Goal: Find specific page/section: Find specific page/section

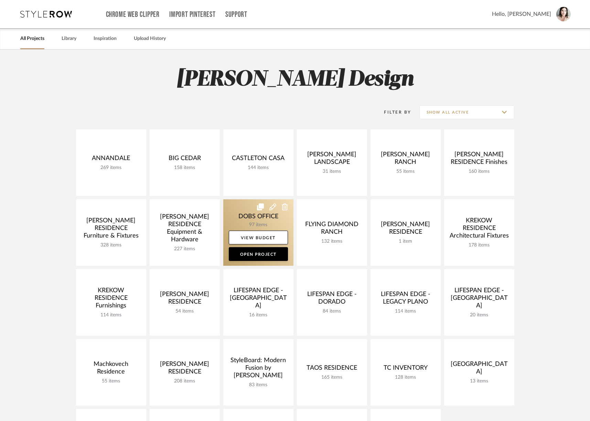
click at [258, 228] on link at bounding box center [258, 232] width 70 height 66
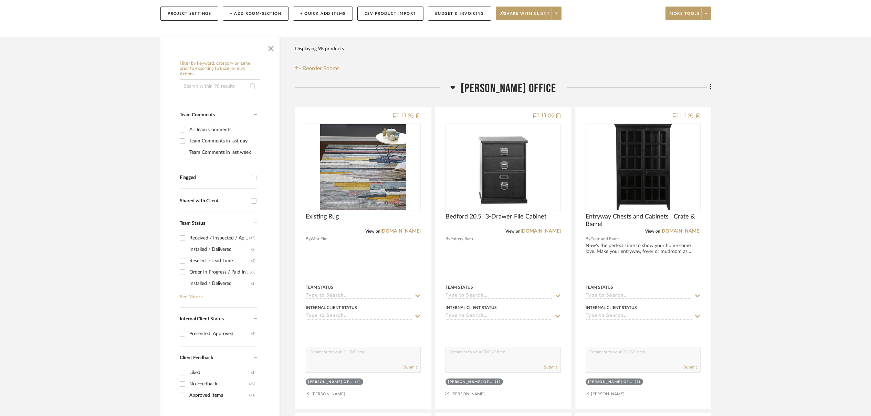
scroll to position [81, 0]
click at [187, 298] on link "See More +" at bounding box center [217, 294] width 79 height 11
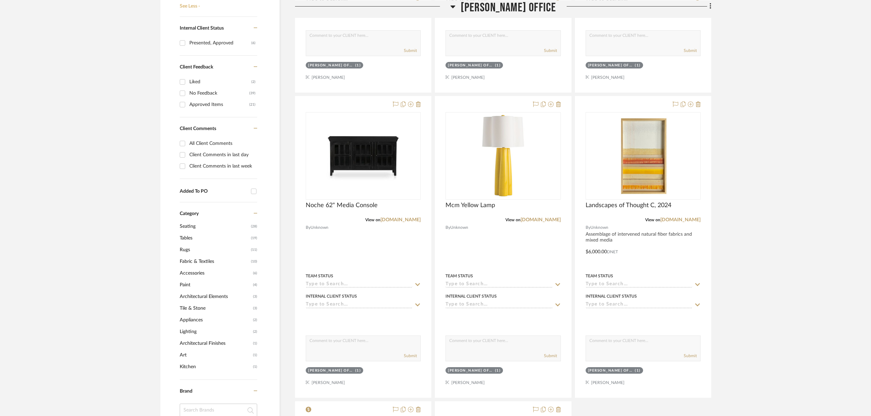
scroll to position [399, 0]
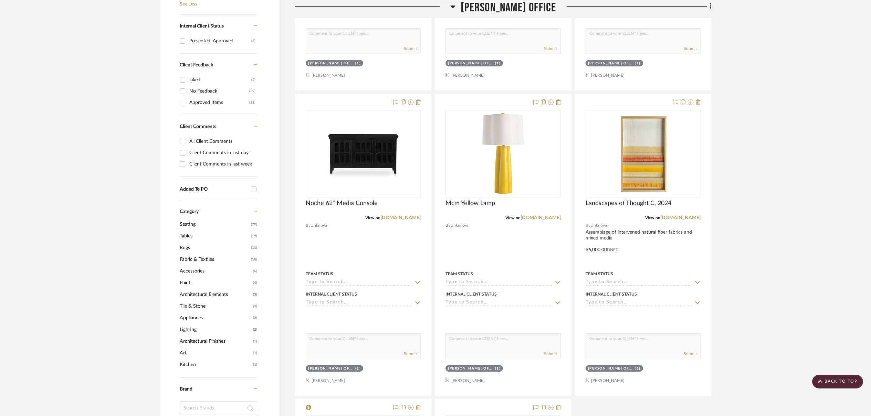
click at [184, 306] on span "Tile & Stone" at bounding box center [216, 306] width 72 height 12
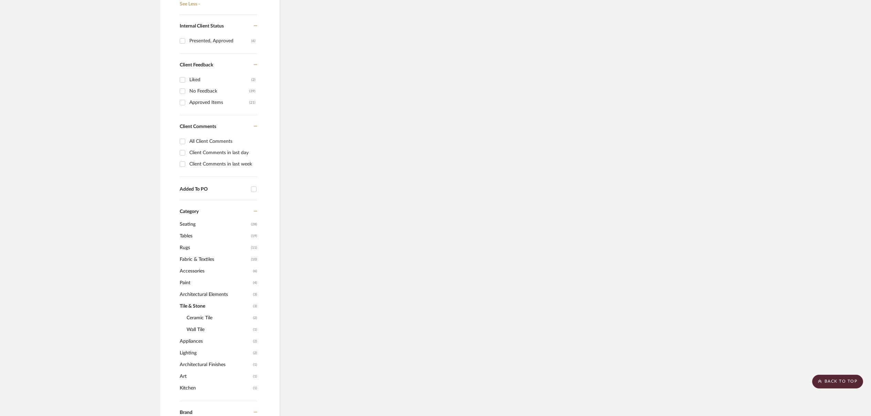
scroll to position [0, 0]
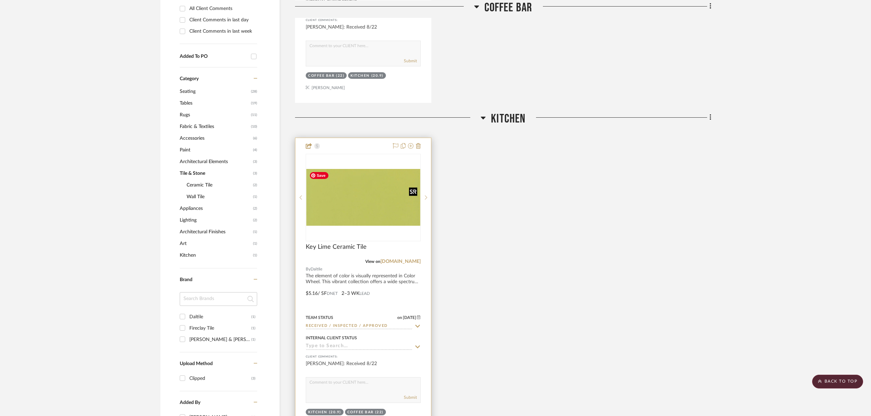
click at [0, 0] on img at bounding box center [0, 0] width 0 height 0
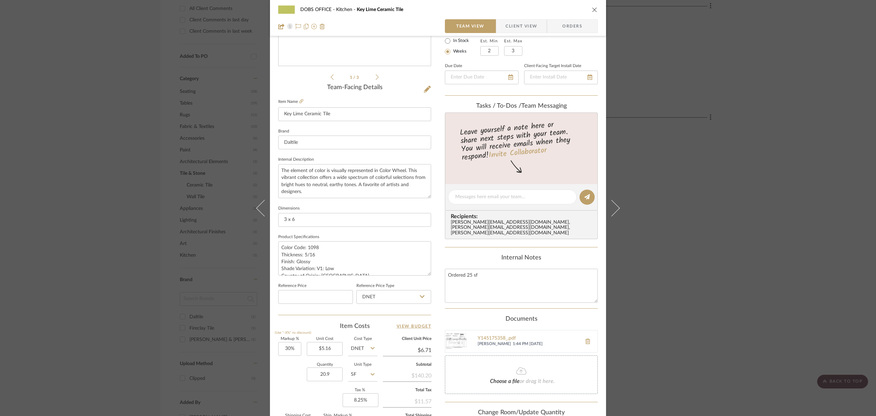
click at [593, 8] on icon "close" at bounding box center [595, 10] width 6 height 6
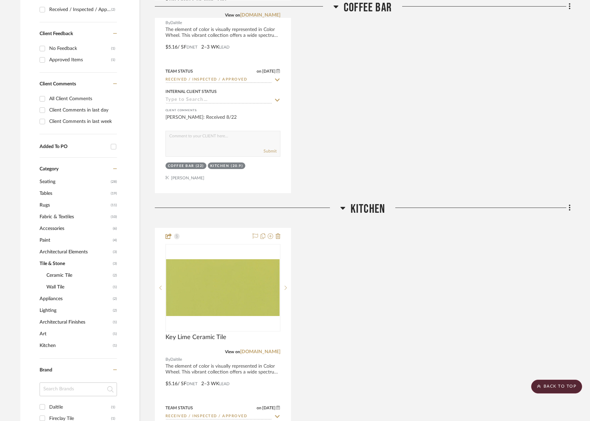
scroll to position [309, 0]
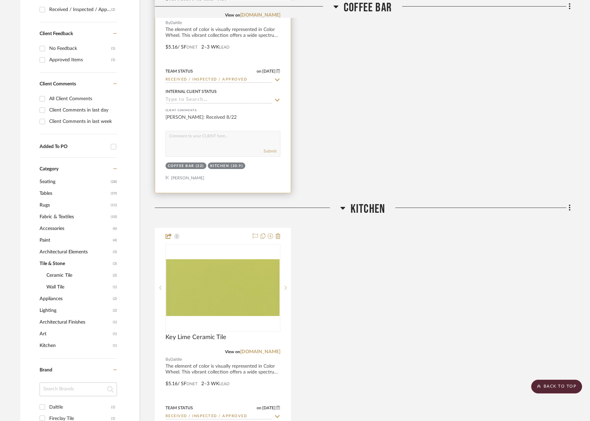
click at [222, 34] on div at bounding box center [223, 42] width 136 height 301
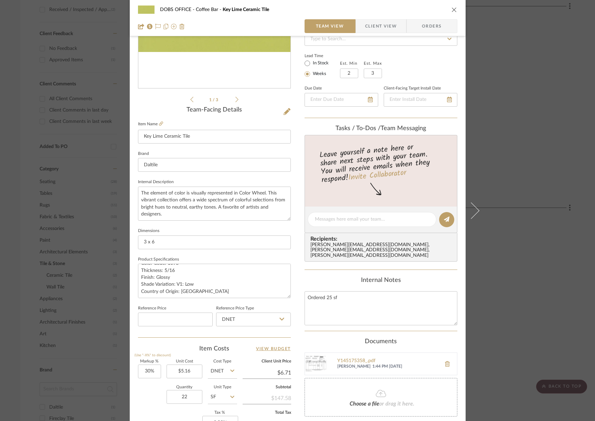
scroll to position [0, 0]
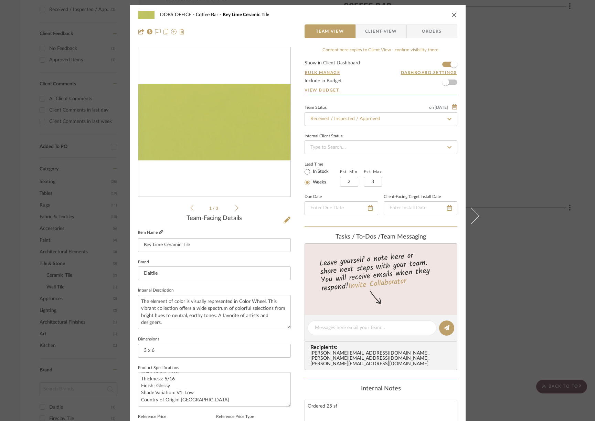
click at [159, 232] on icon at bounding box center [161, 232] width 4 height 4
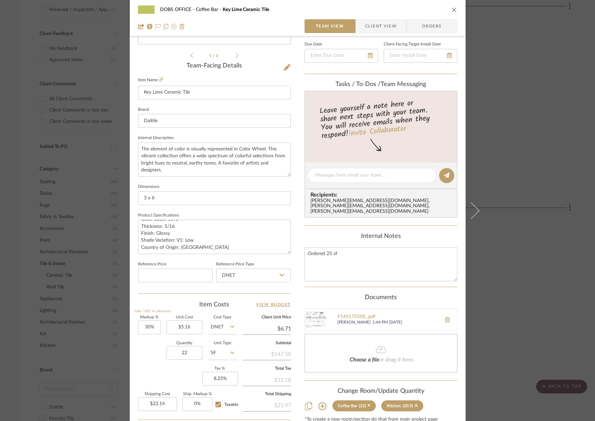
scroll to position [219, 0]
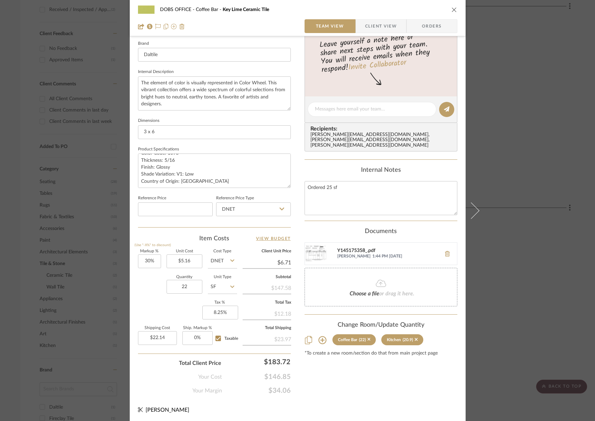
click at [356, 248] on div "Y145175358_.pdf" at bounding box center [387, 251] width 101 height 6
click at [362, 248] on div "Y145175358_.pdf" at bounding box center [387, 251] width 101 height 6
click at [345, 248] on div "Y145175358_.pdf" at bounding box center [387, 251] width 101 height 6
click at [9, 65] on div "DOBS OFFICE Coffee Bar Key Lime Ceramic Tile Team View Client View Orders 1 / 3…" at bounding box center [297, 210] width 595 height 421
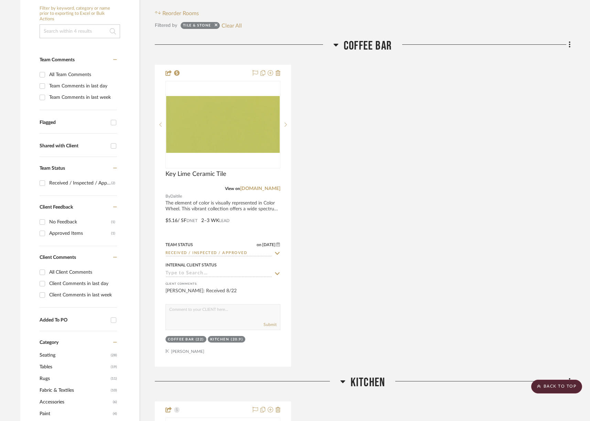
scroll to position [0, 0]
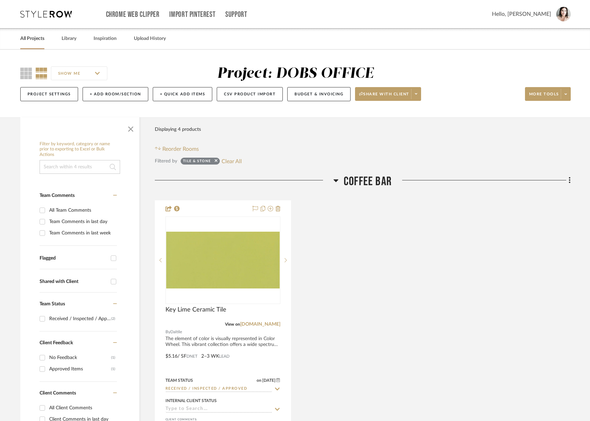
click at [38, 38] on link "All Projects" at bounding box center [32, 38] width 24 height 9
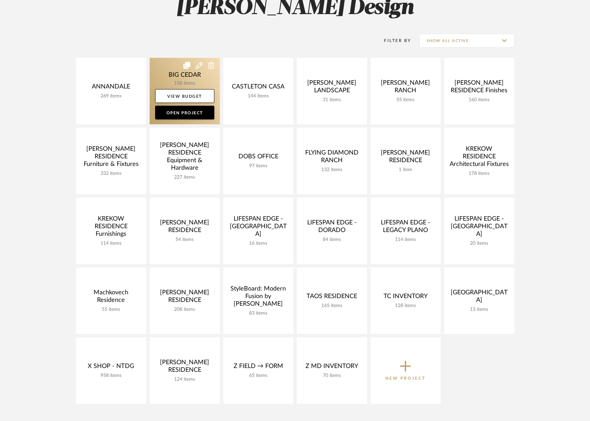
scroll to position [205, 0]
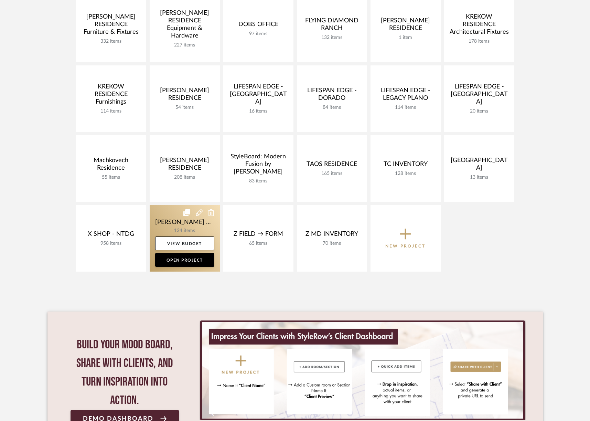
click at [166, 226] on link at bounding box center [185, 238] width 70 height 66
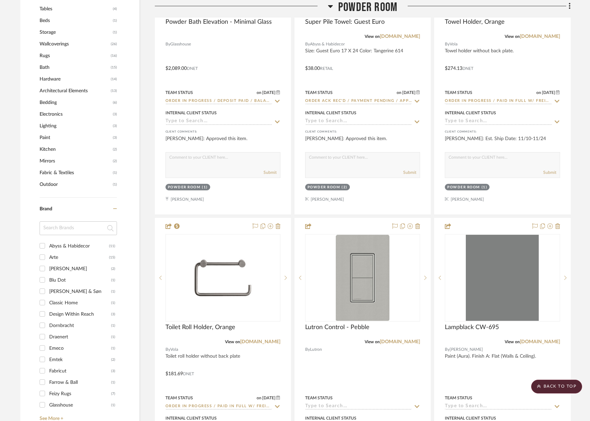
scroll to position [682, 0]
